Goal: Book appointment/travel/reservation

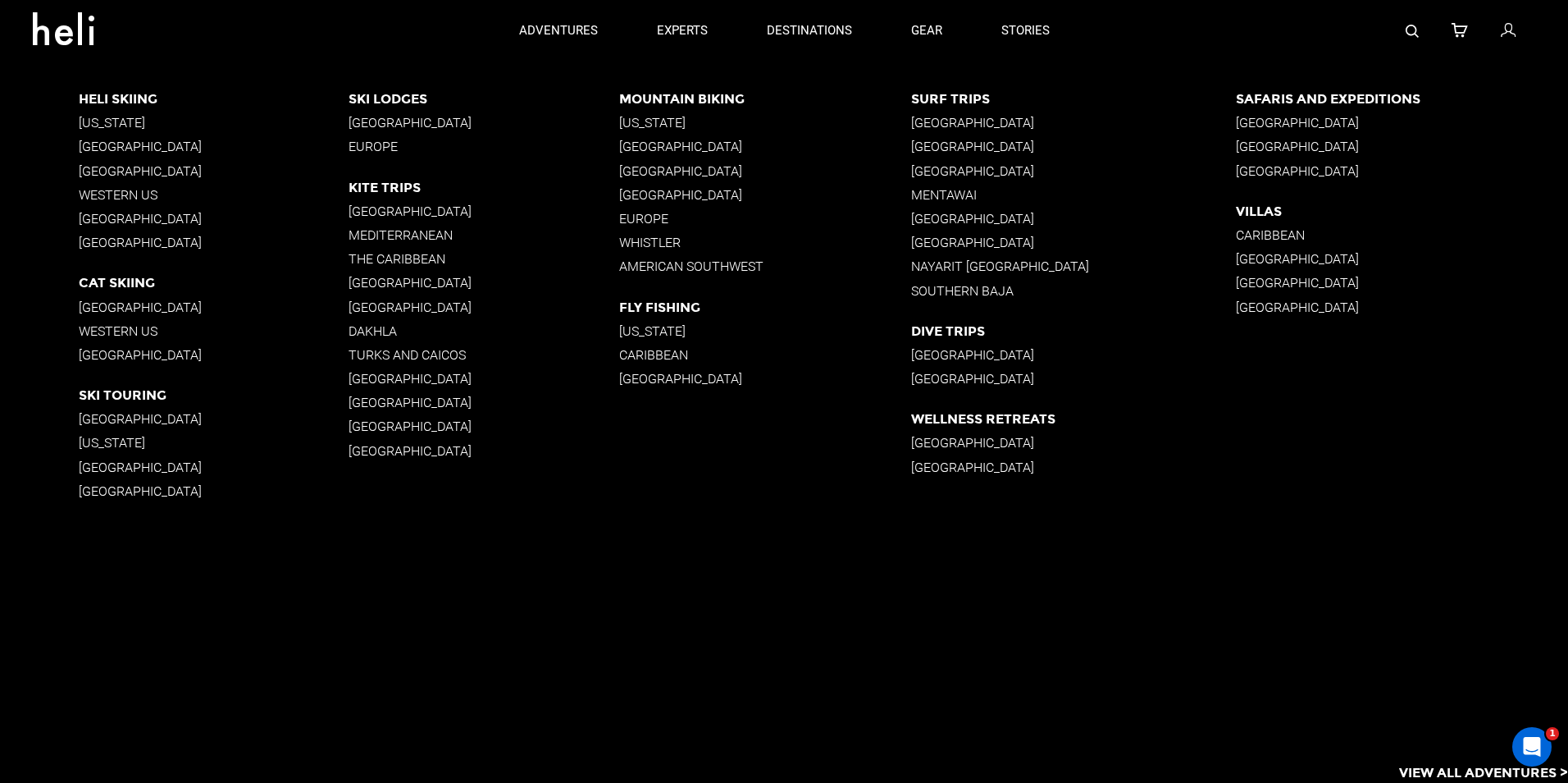
click at [96, 146] on p "[GEOGRAPHIC_DATA]" at bounding box center [214, 146] width 271 height 16
click at [112, 142] on p "[GEOGRAPHIC_DATA]" at bounding box center [214, 146] width 271 height 16
click at [167, 147] on p "[GEOGRAPHIC_DATA]" at bounding box center [214, 146] width 271 height 16
click at [176, 143] on p "[GEOGRAPHIC_DATA]" at bounding box center [214, 146] width 271 height 16
click at [177, 143] on p "[GEOGRAPHIC_DATA]" at bounding box center [214, 146] width 271 height 16
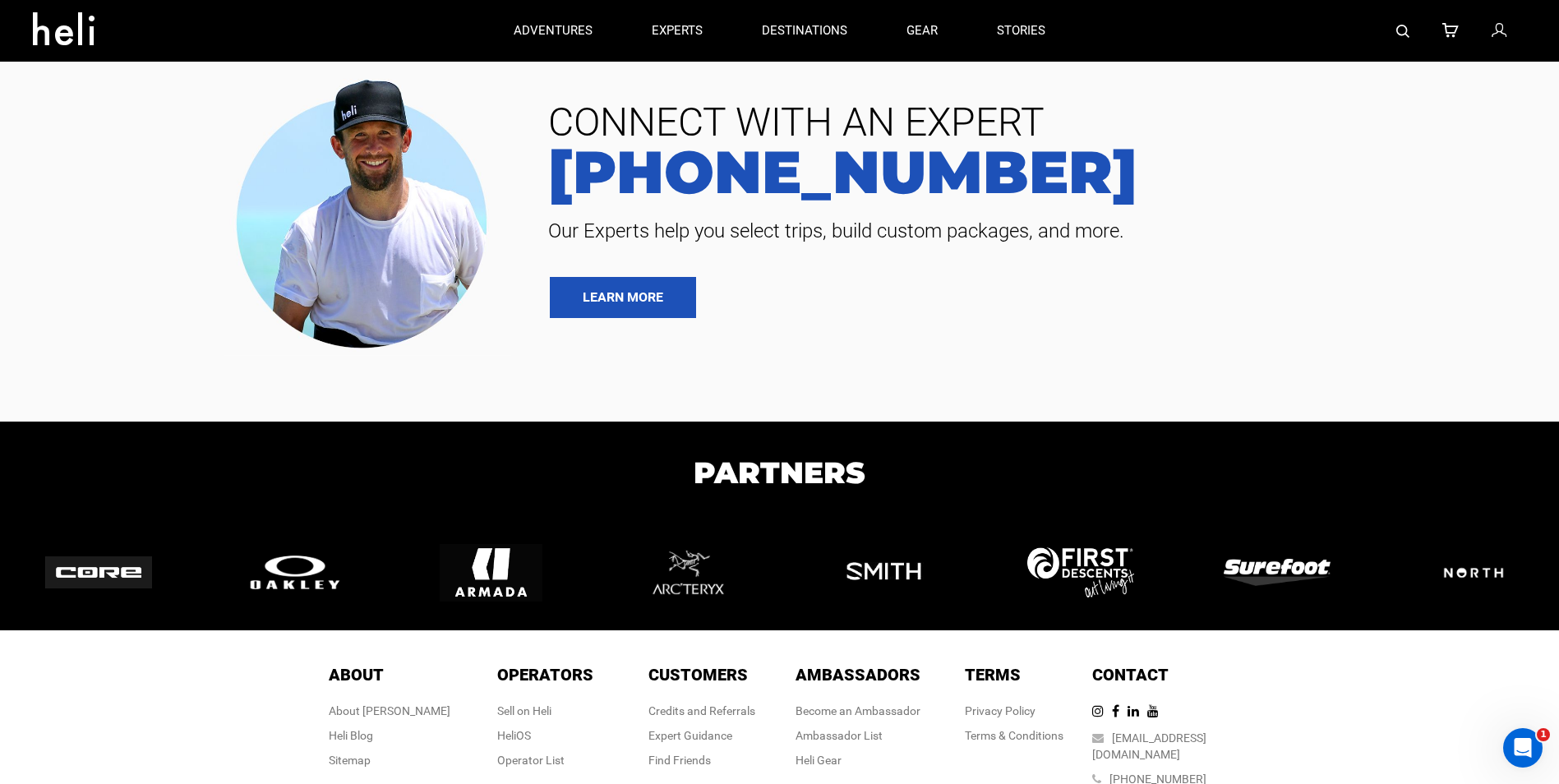
drag, startPoint x: 177, startPoint y: 143, endPoint x: 168, endPoint y: 143, distance: 9.0
click at [168, 143] on div at bounding box center [268, 211] width 511 height 290
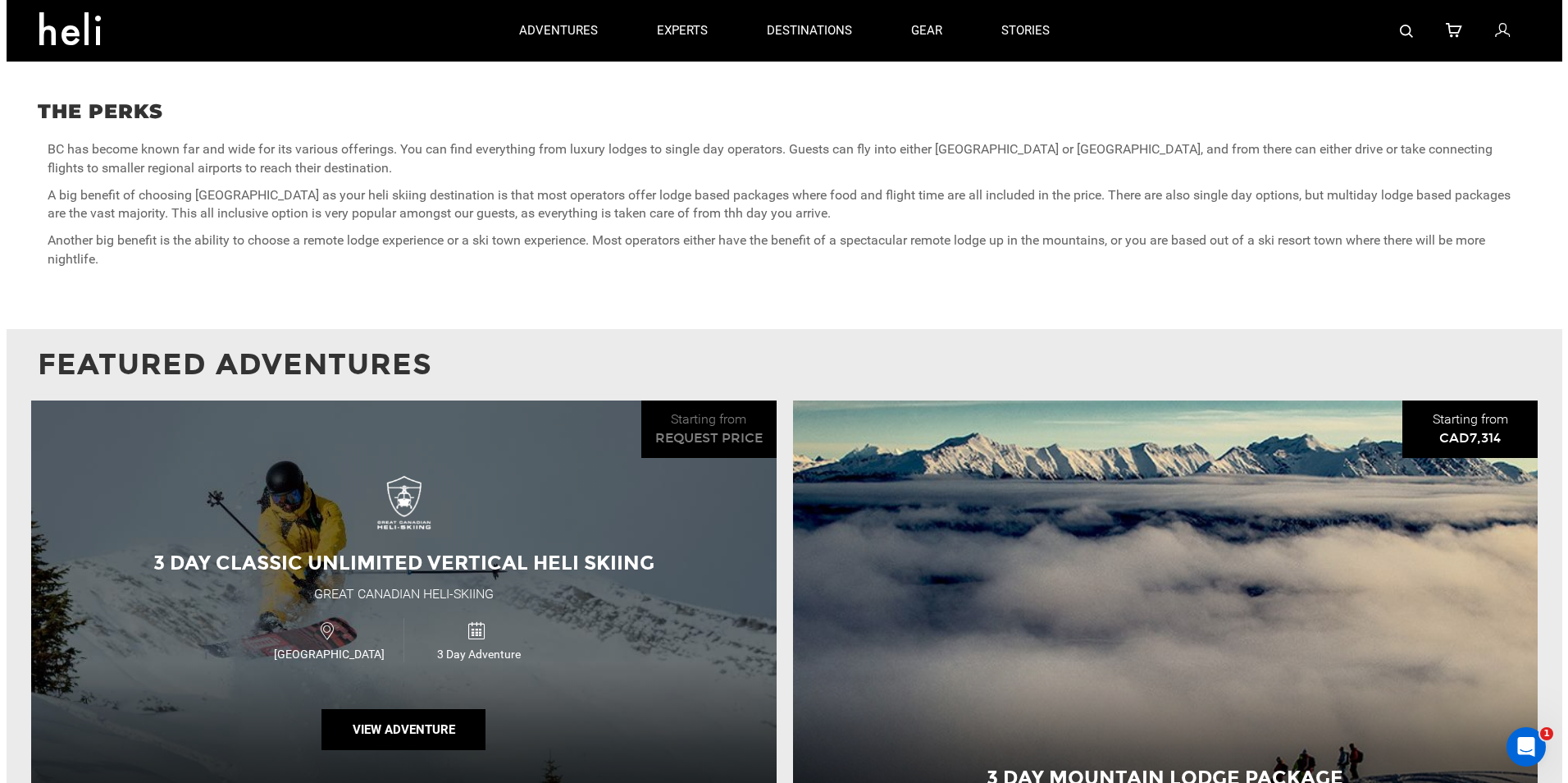
scroll to position [902, 0]
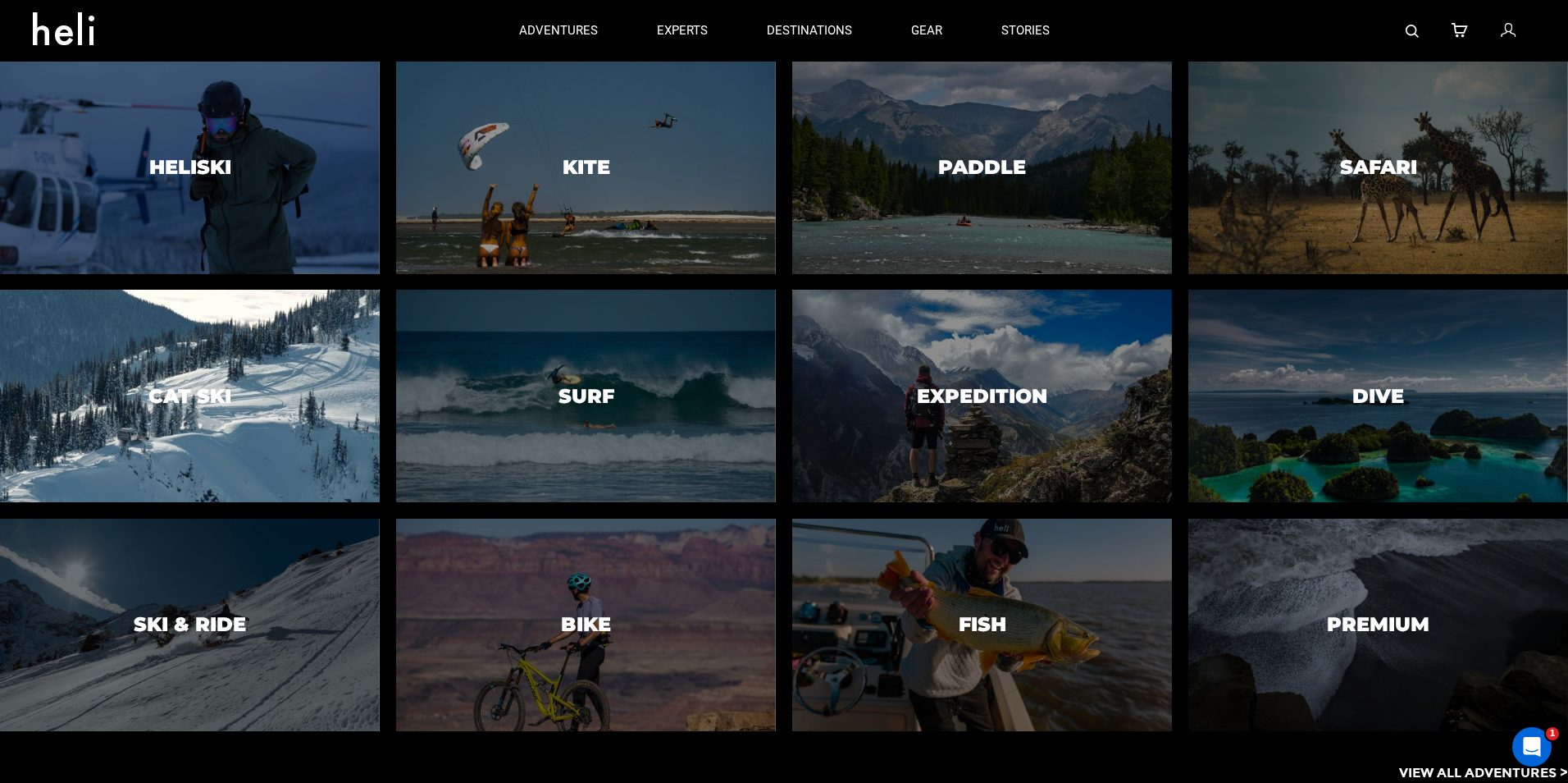
click at [235, 380] on div at bounding box center [189, 396] width 387 height 217
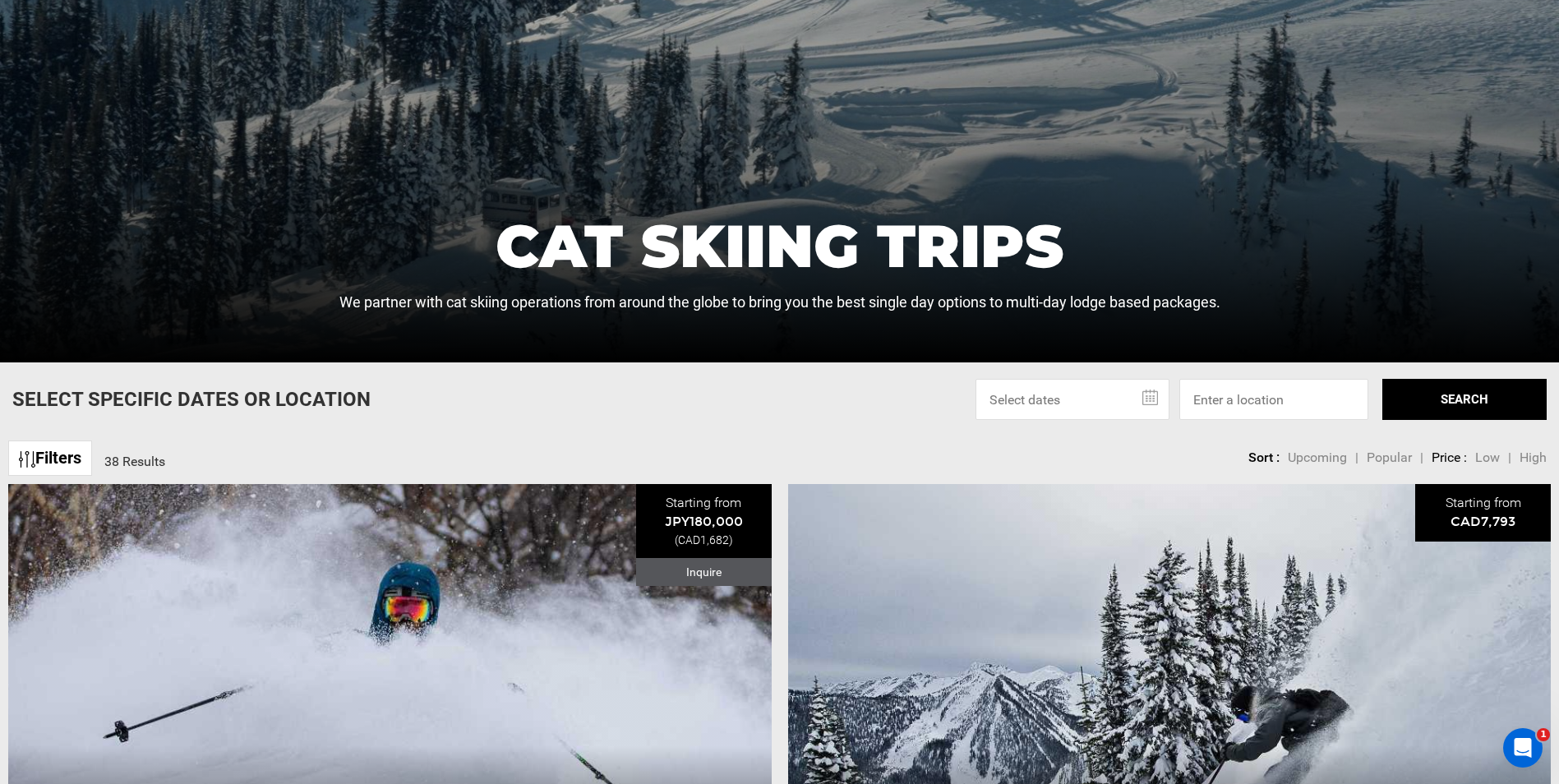
scroll to position [329, 0]
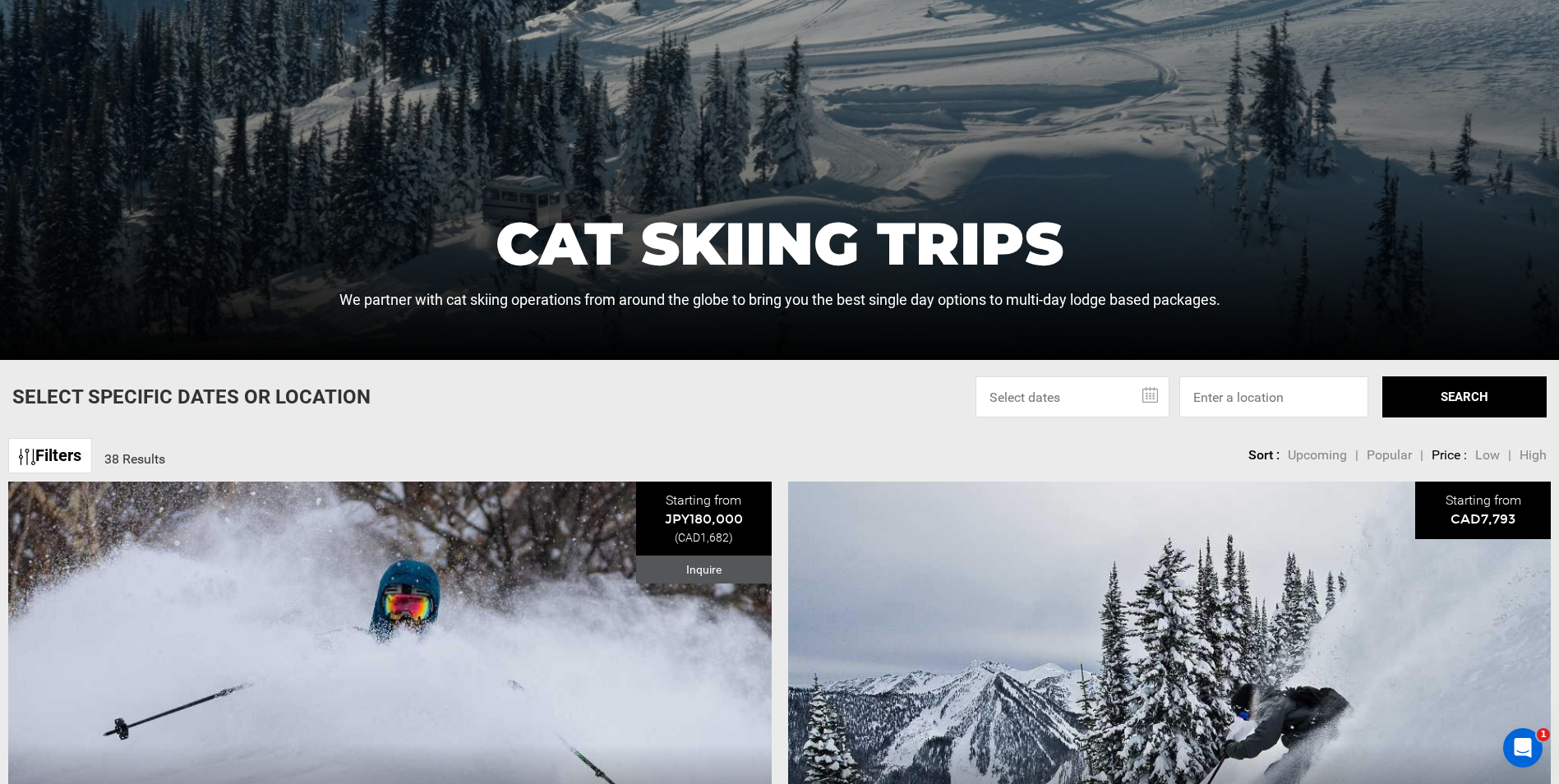
click at [73, 458] on link "Filters" at bounding box center [50, 455] width 84 height 35
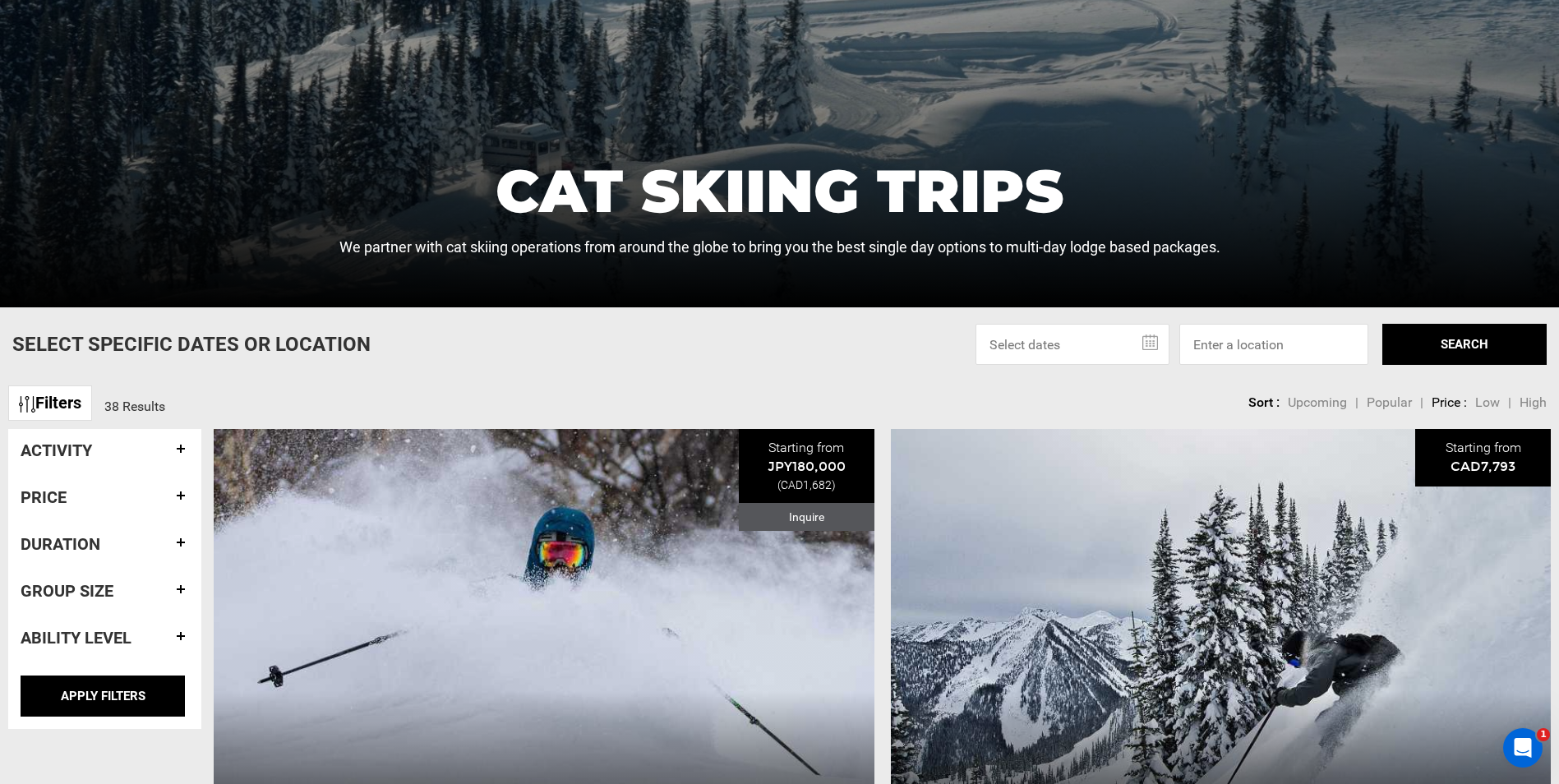
scroll to position [411, 0]
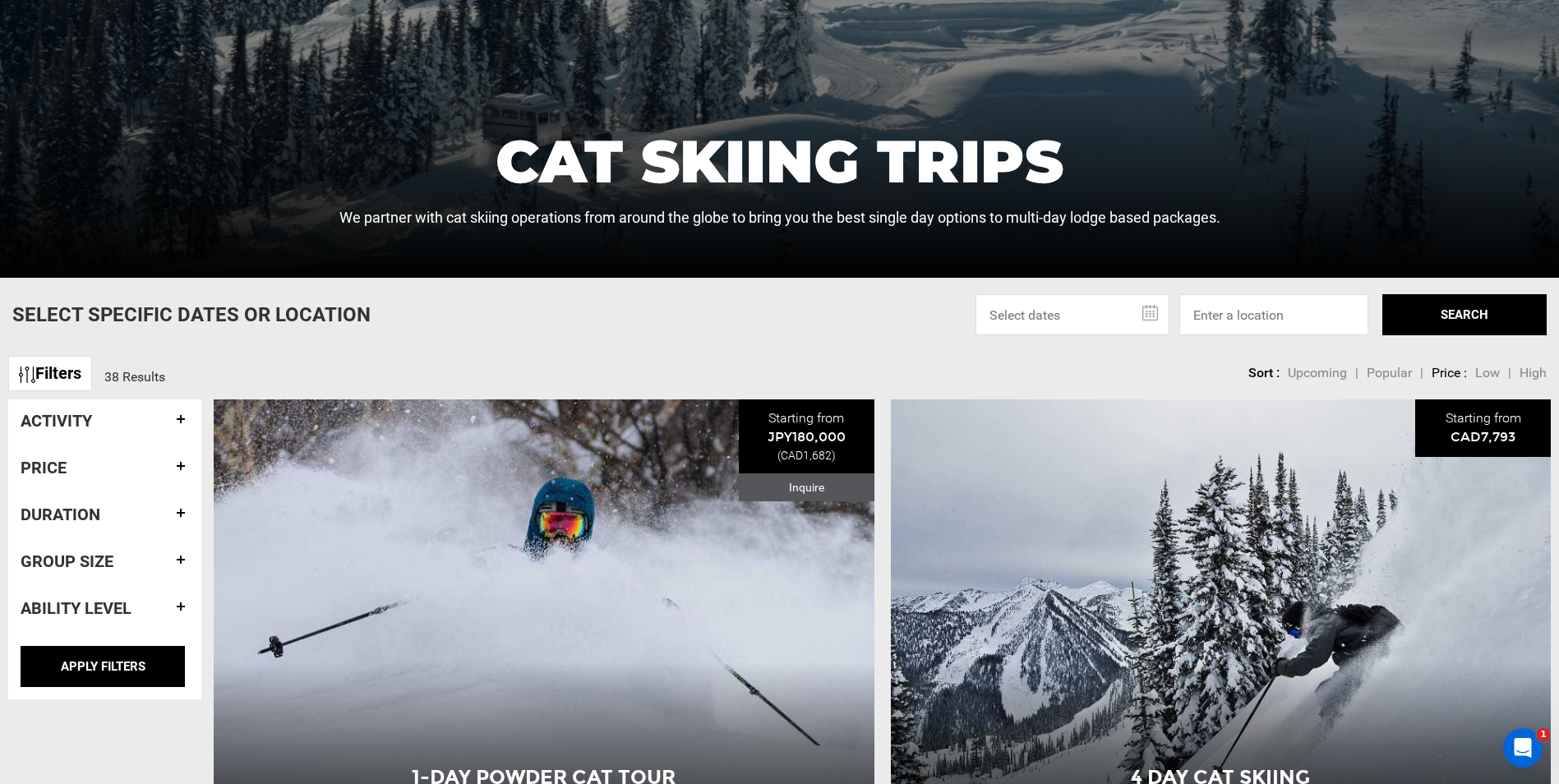
click at [176, 420] on h4 "Activity" at bounding box center [105, 420] width 168 height 18
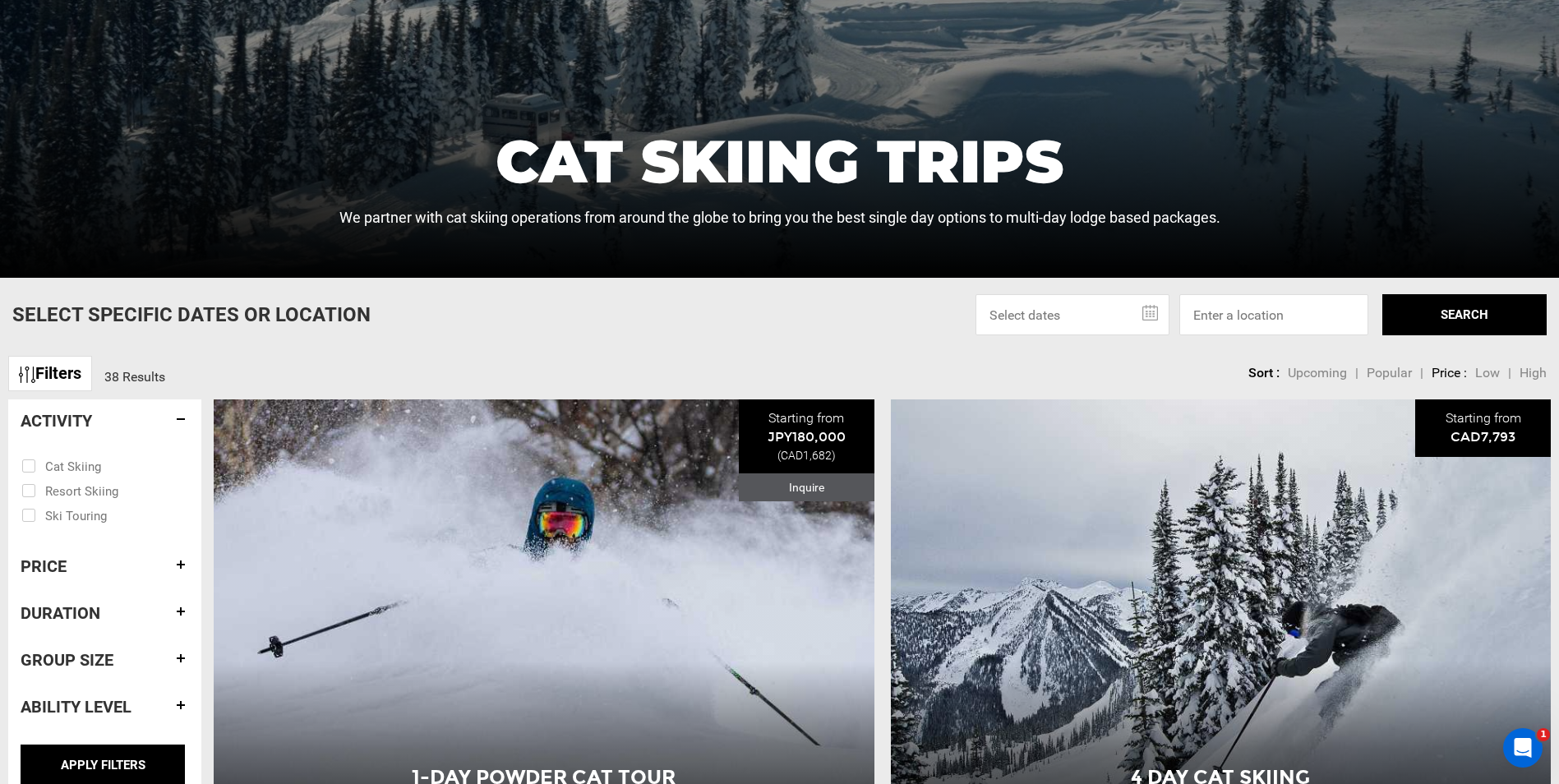
click at [177, 420] on h4 "Activity" at bounding box center [105, 420] width 168 height 18
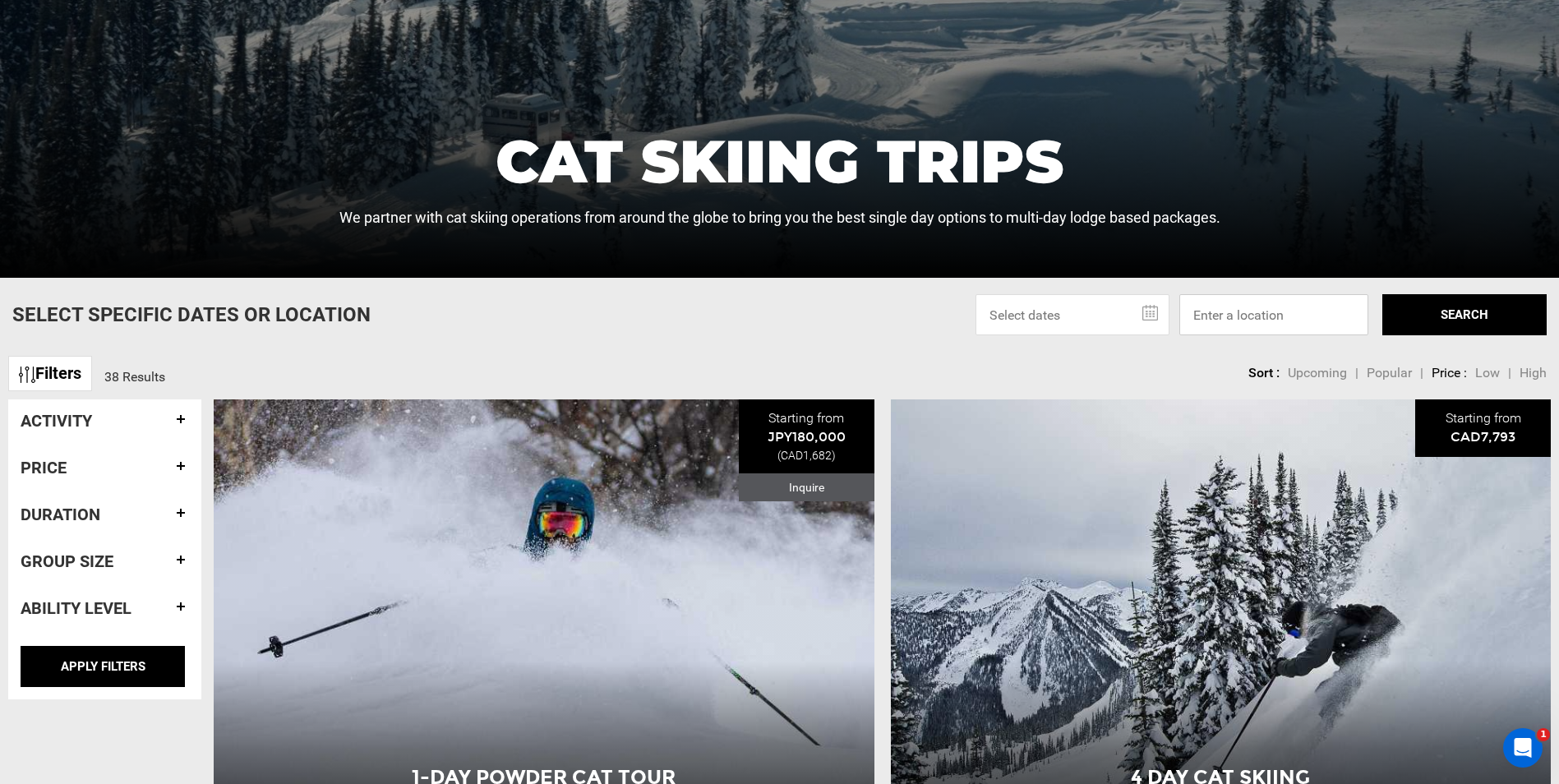
click at [1018, 322] on input at bounding box center [1274, 315] width 189 height 41
type input "c"
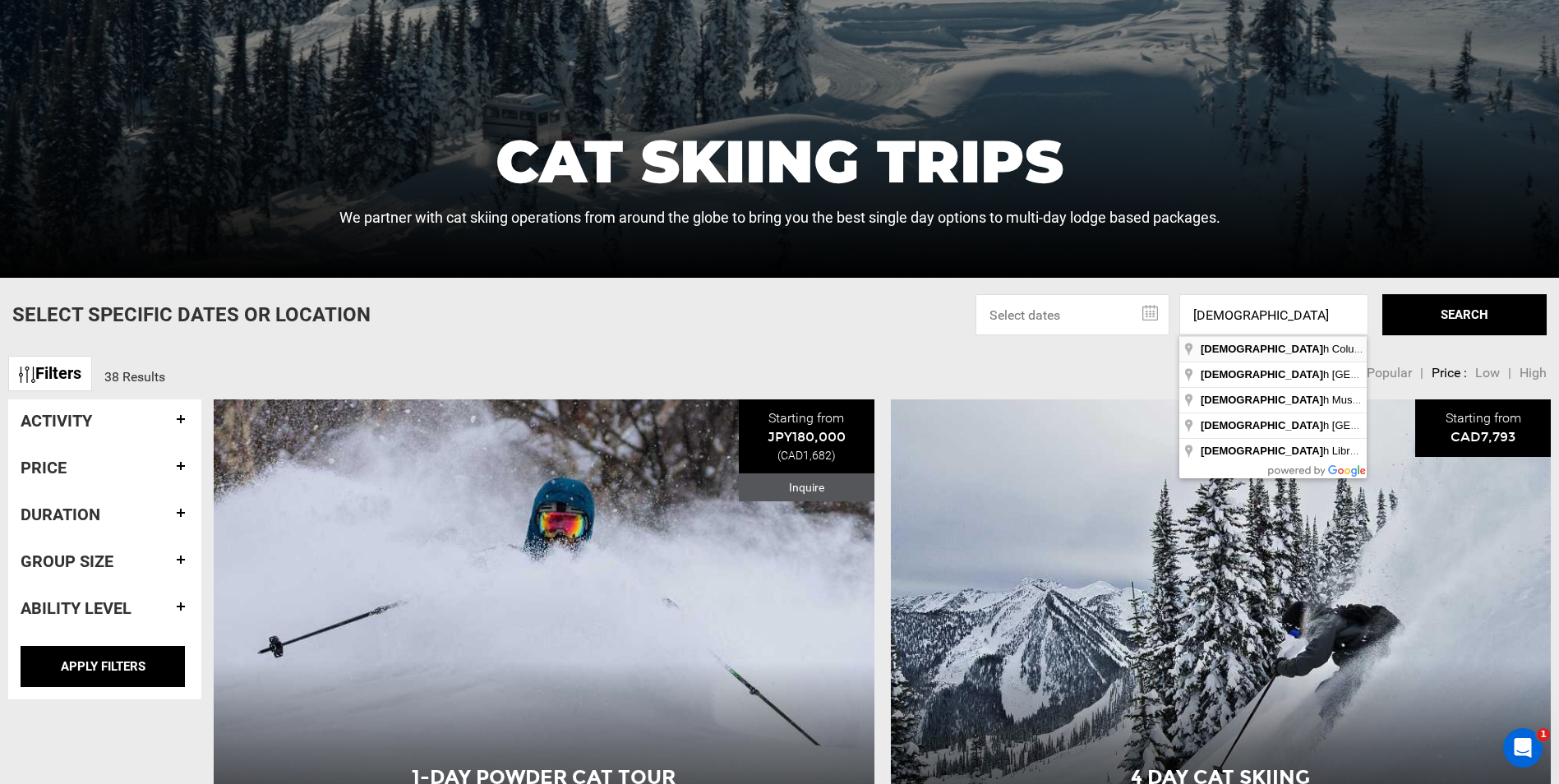
type input "[GEOGRAPHIC_DATA], [GEOGRAPHIC_DATA]"
click at [1018, 306] on button "SEARCH" at bounding box center [1464, 315] width 164 height 41
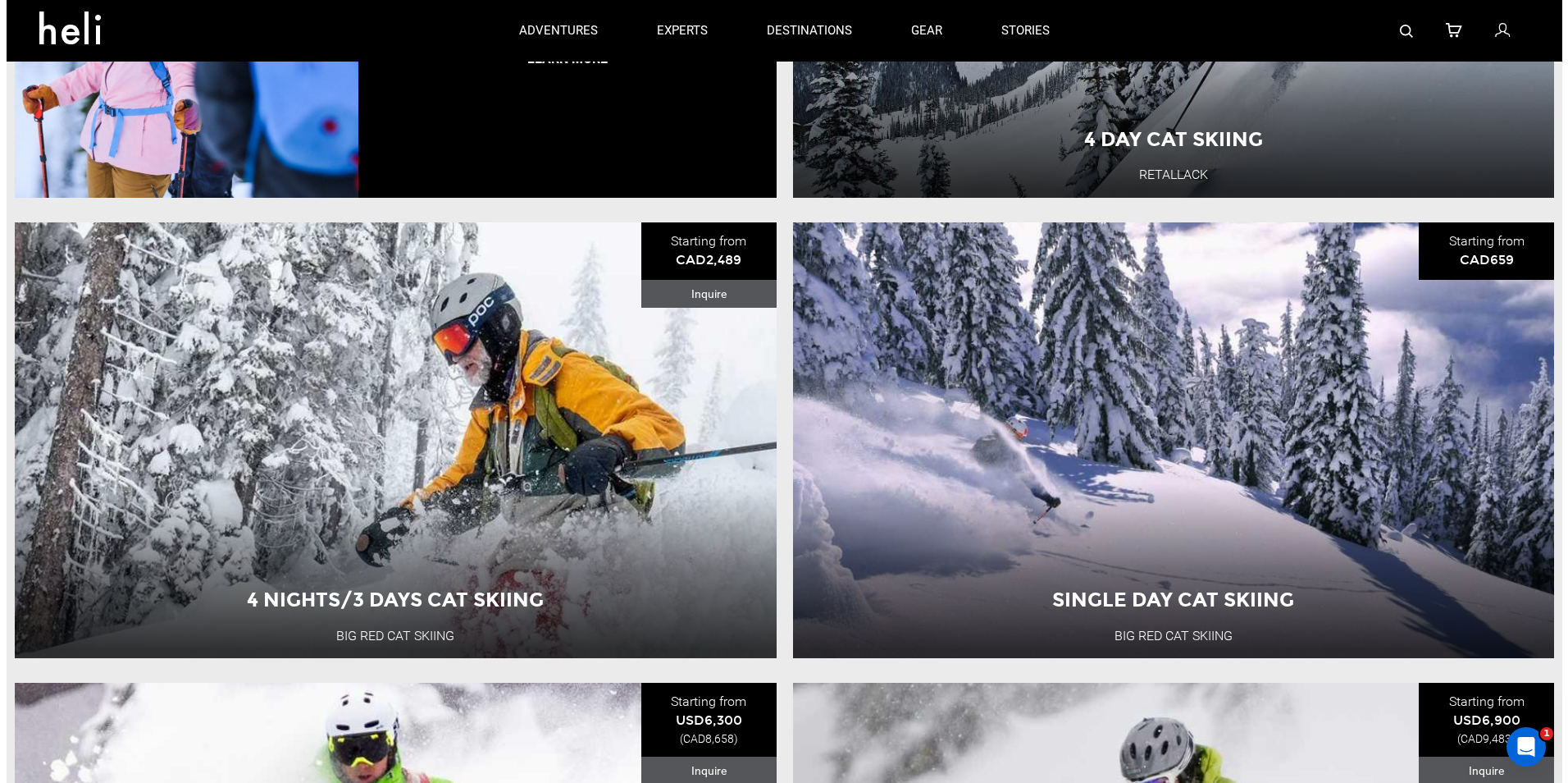
scroll to position [4266, 0]
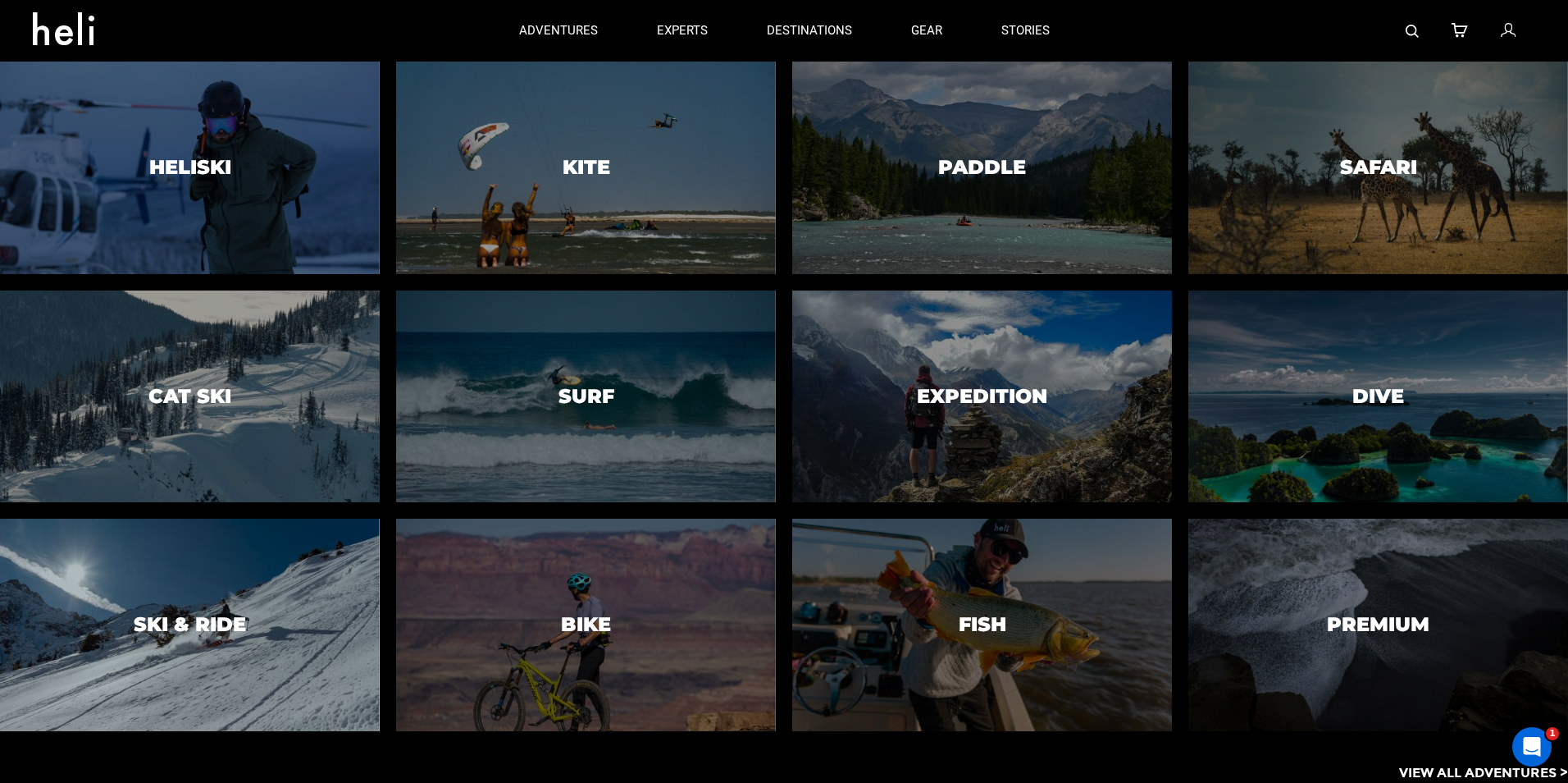
click at [291, 539] on div at bounding box center [189, 625] width 387 height 217
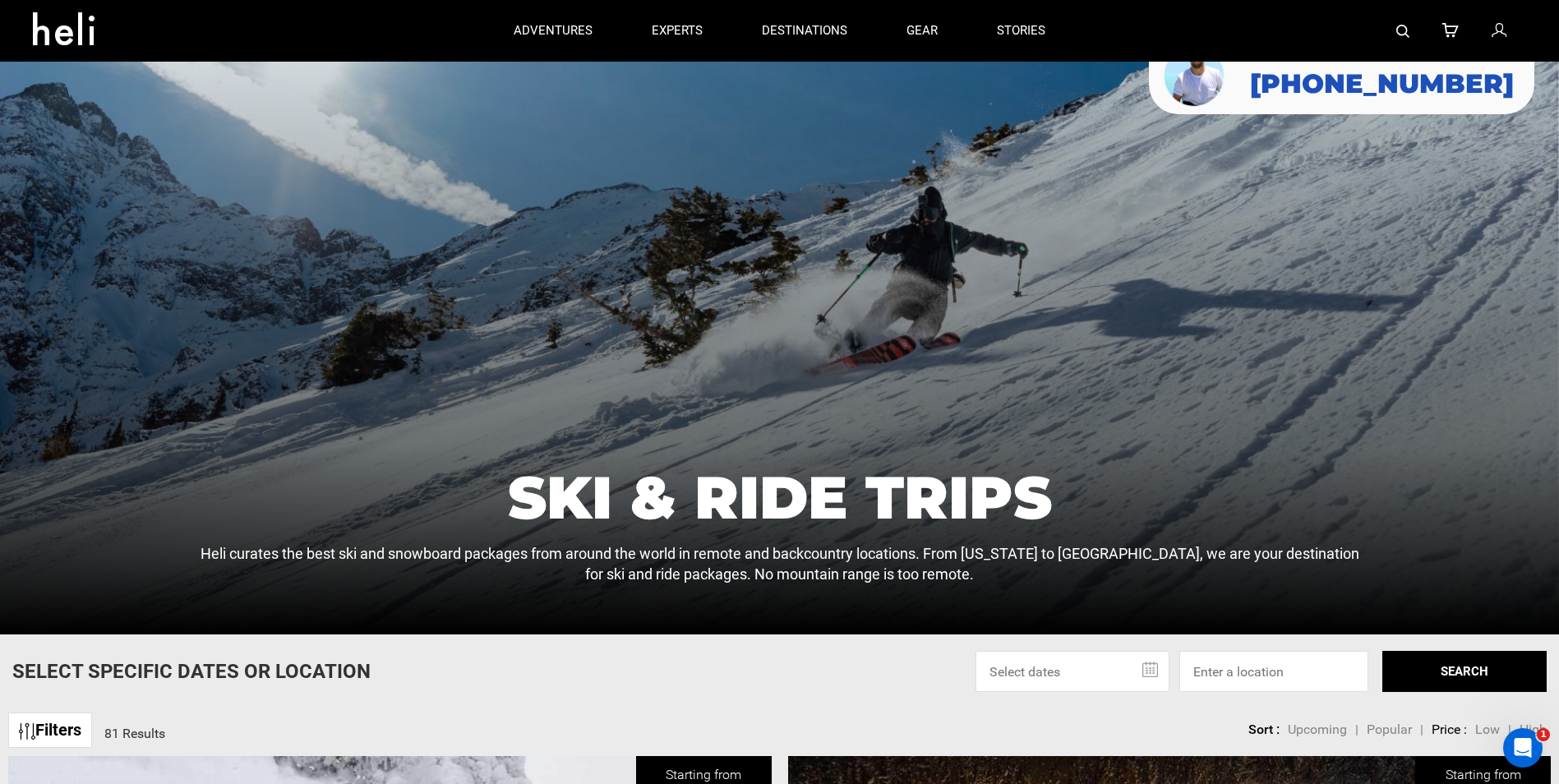
scroll to position [164, 0]
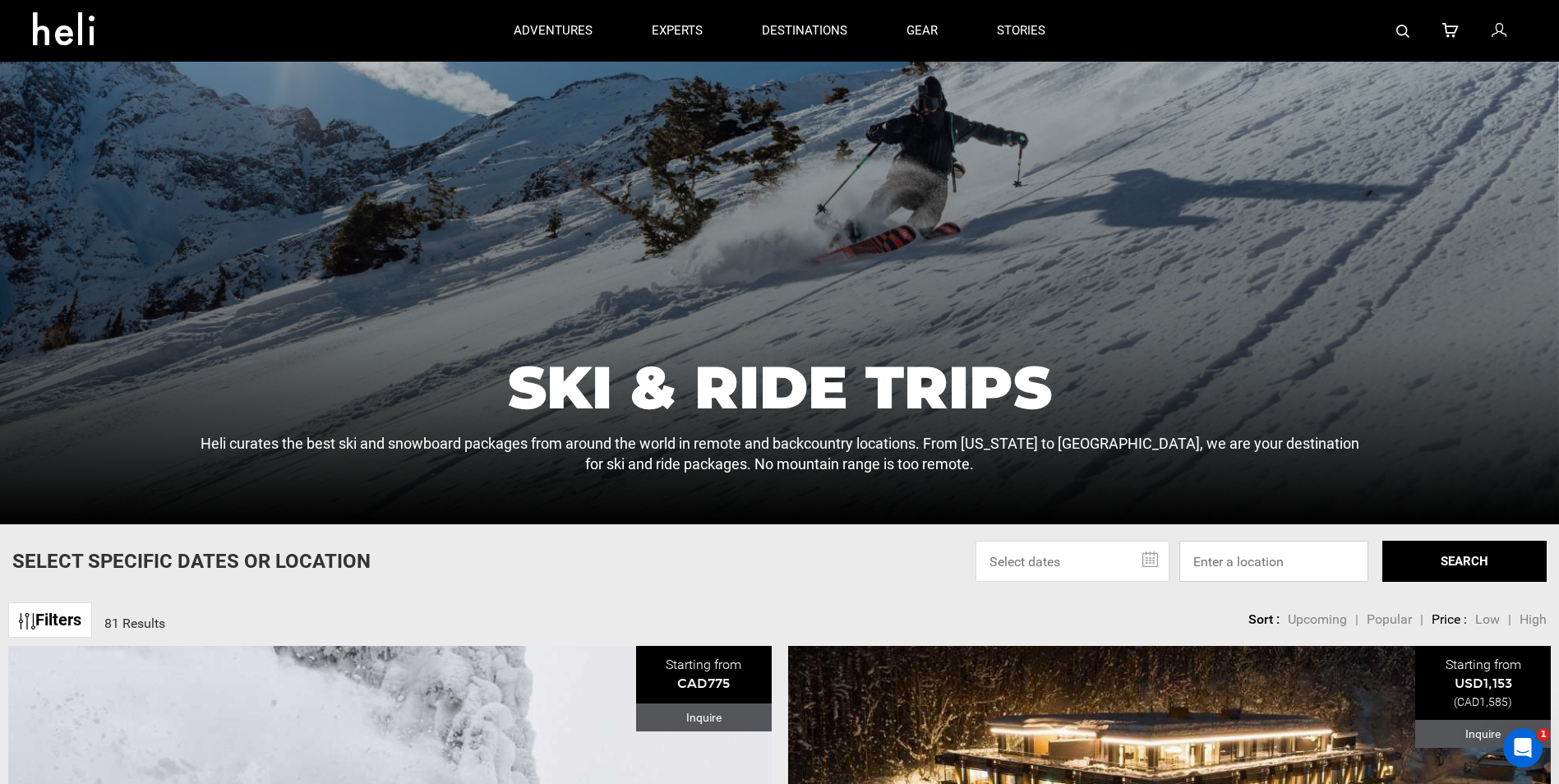
click at [1018, 540] on input at bounding box center [1274, 561] width 189 height 41
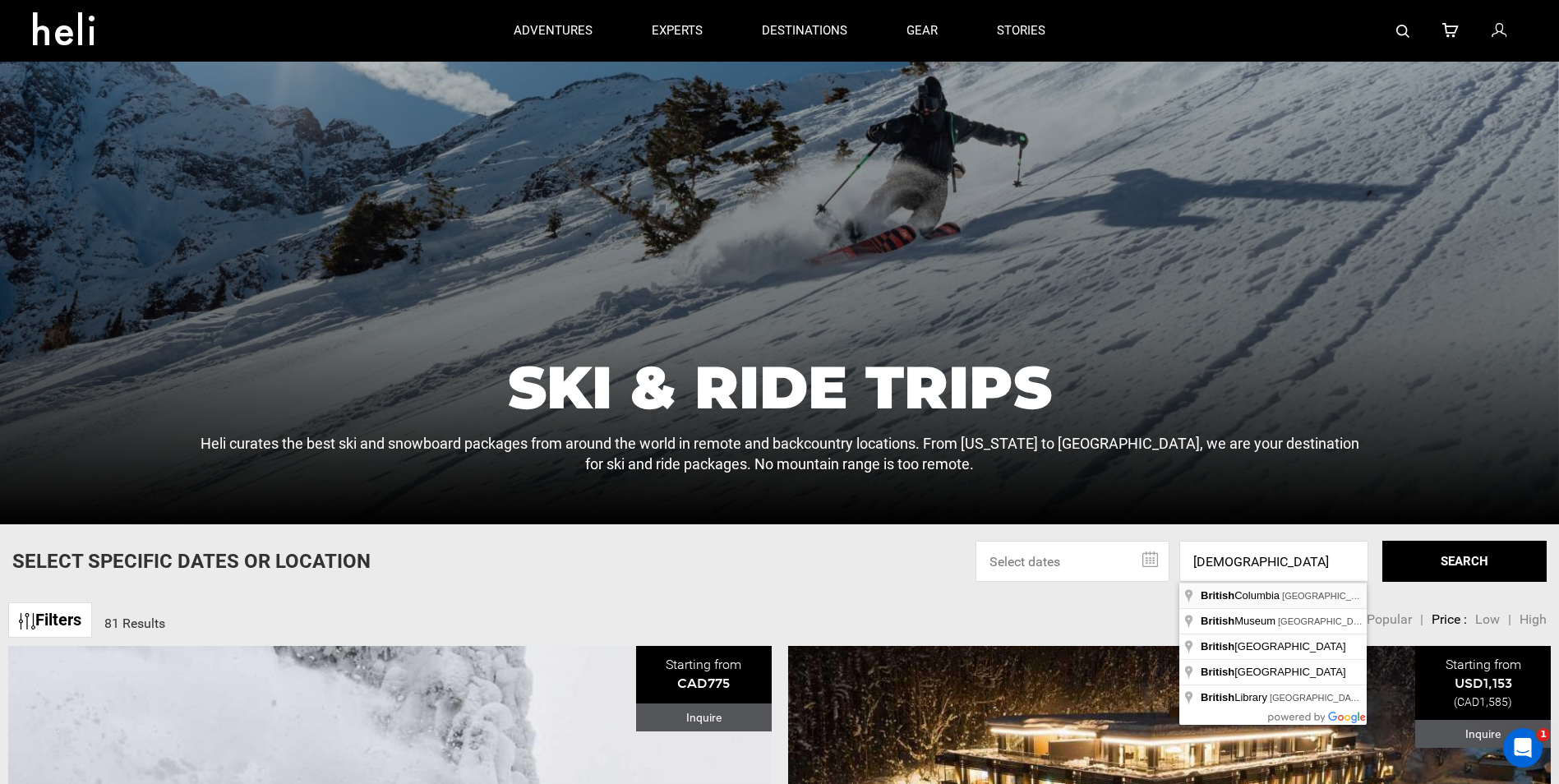
type input "[GEOGRAPHIC_DATA], [GEOGRAPHIC_DATA]"
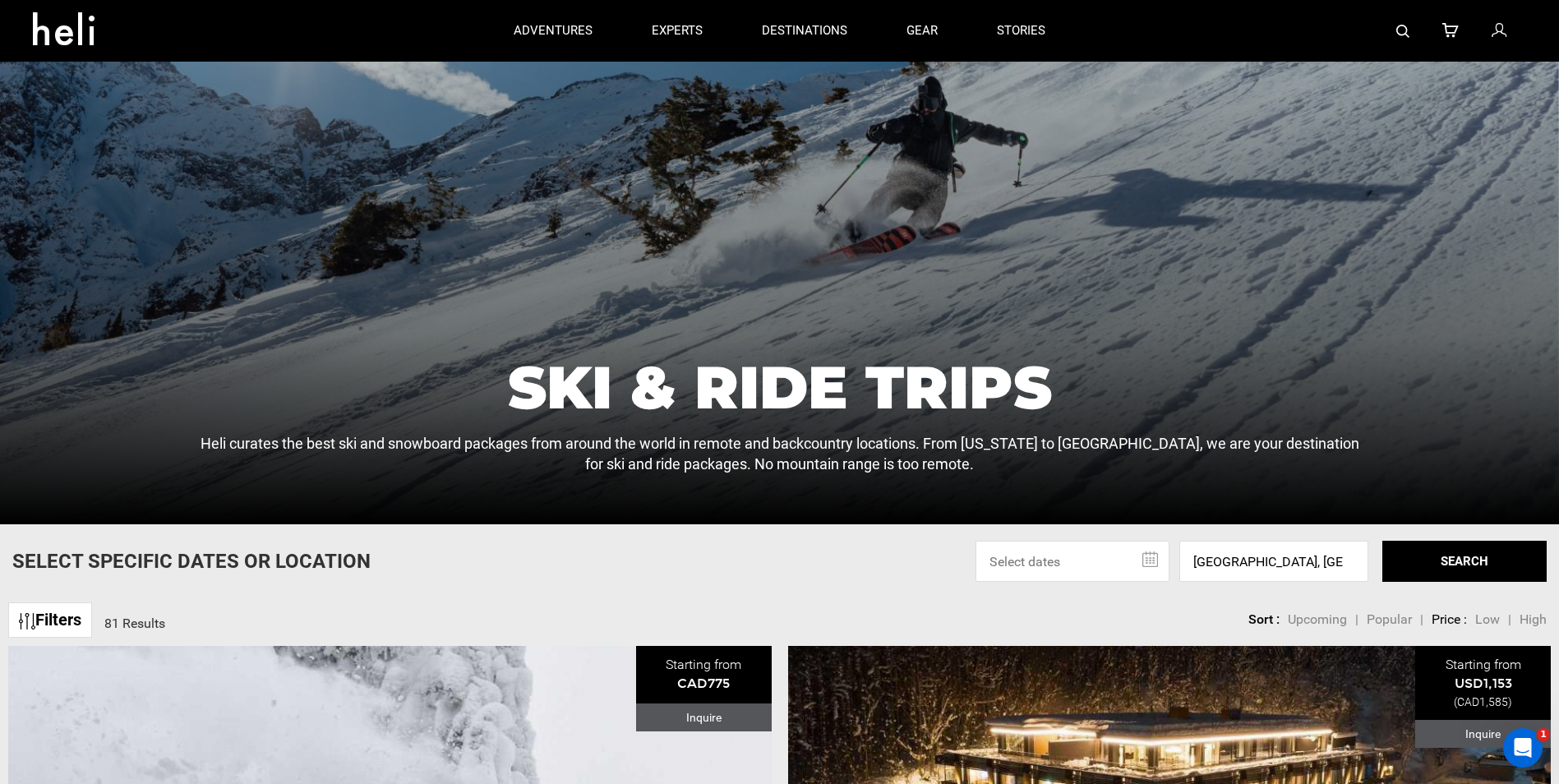
click at [1018, 540] on button "SEARCH" at bounding box center [1464, 561] width 164 height 41
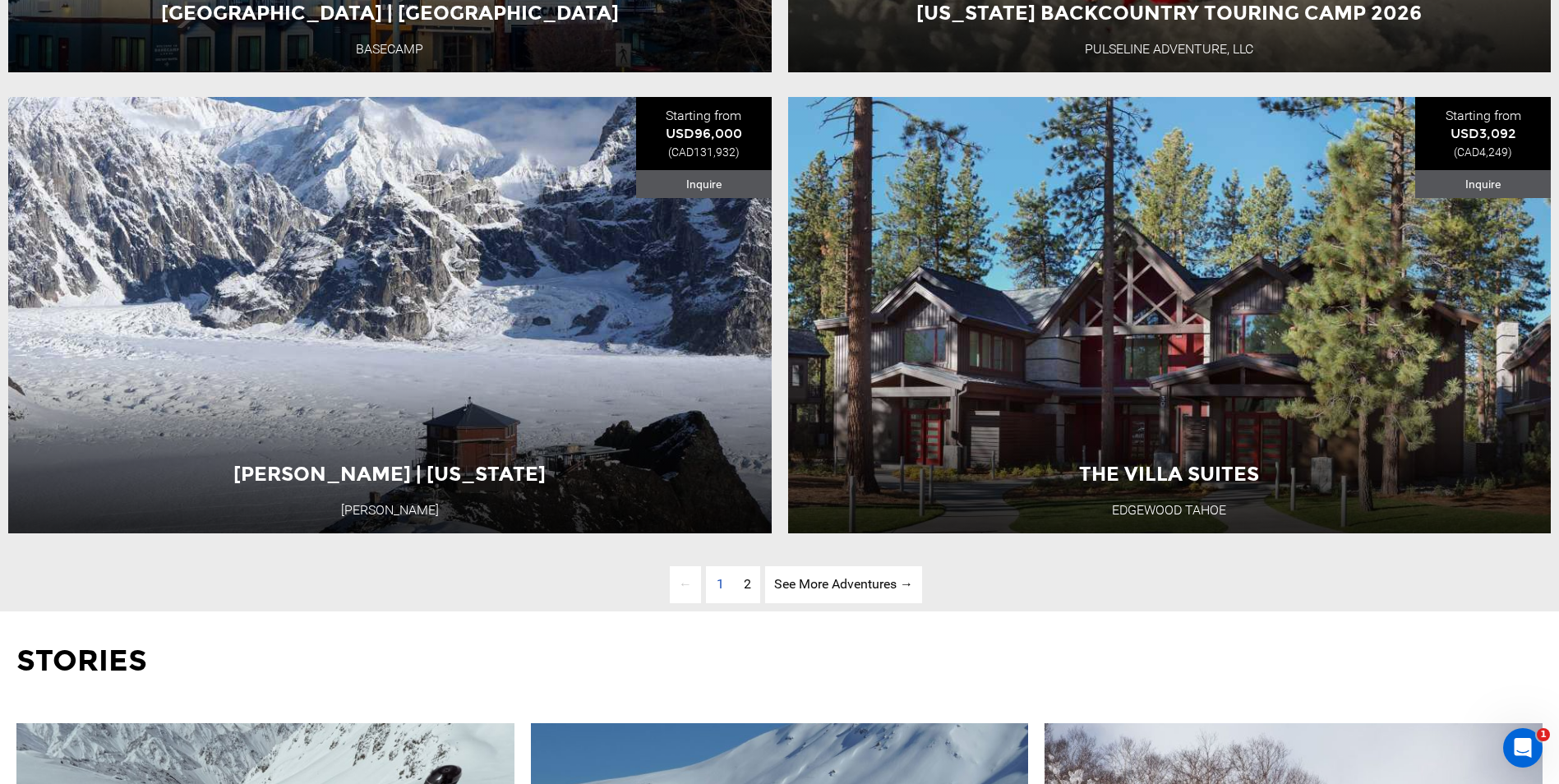
scroll to position [5339, 0]
